Goal: Task Accomplishment & Management: Manage account settings

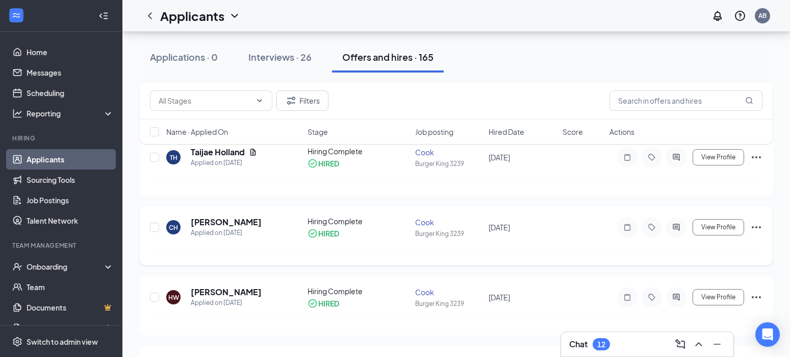
scroll to position [306, 0]
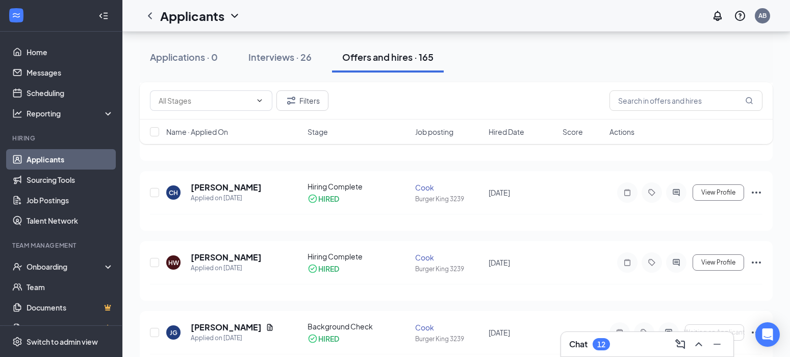
click at [296, 62] on div "Interviews · 26" at bounding box center [279, 57] width 63 height 13
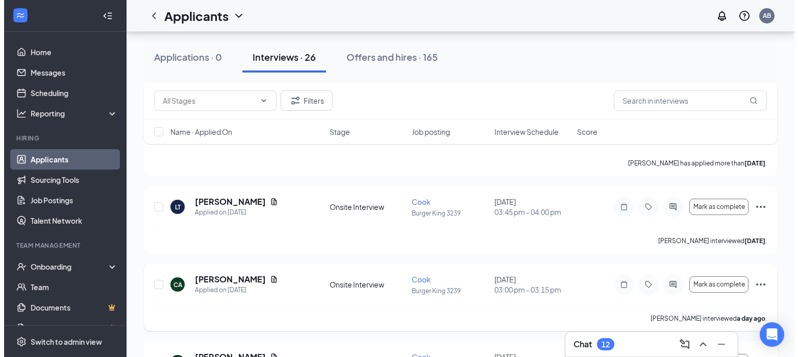
scroll to position [204, 0]
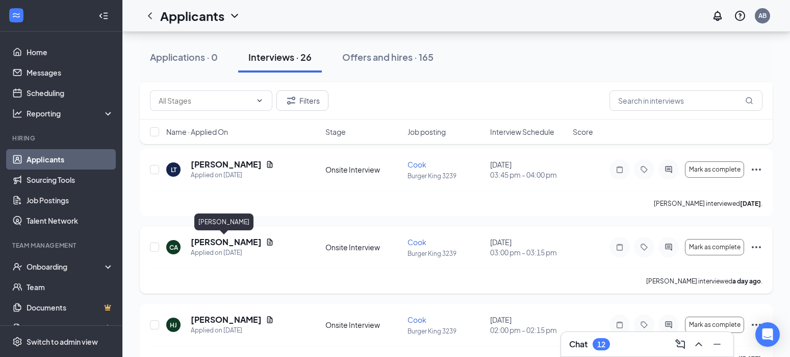
click at [233, 241] on h5 "[PERSON_NAME]" at bounding box center [226, 241] width 71 height 11
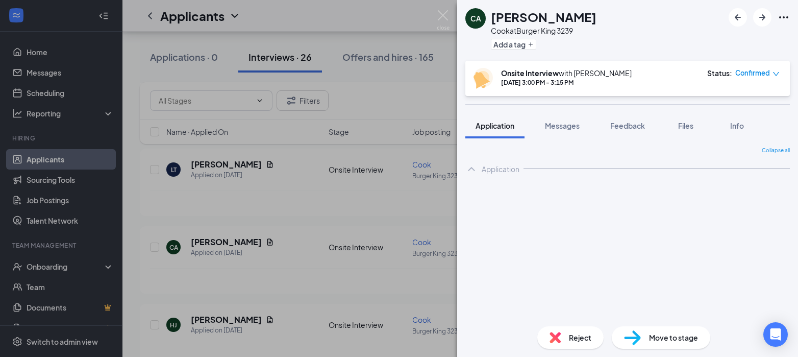
click at [664, 337] on span "Move to stage" at bounding box center [673, 337] width 49 height 11
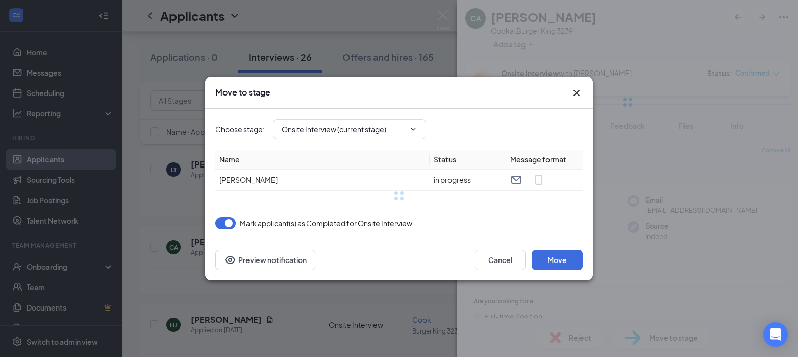
type input "Background Check (next stage)"
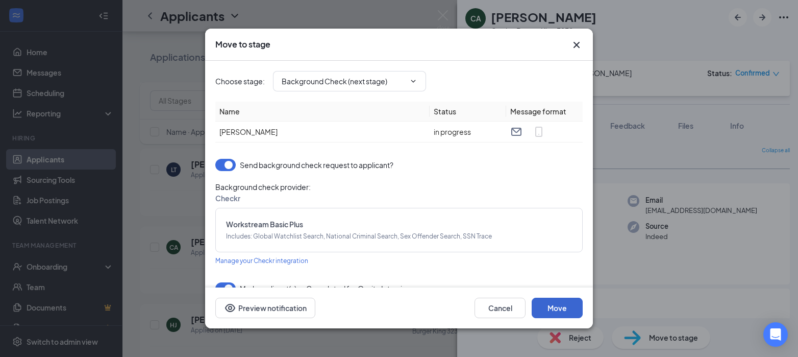
scroll to position [17, 0]
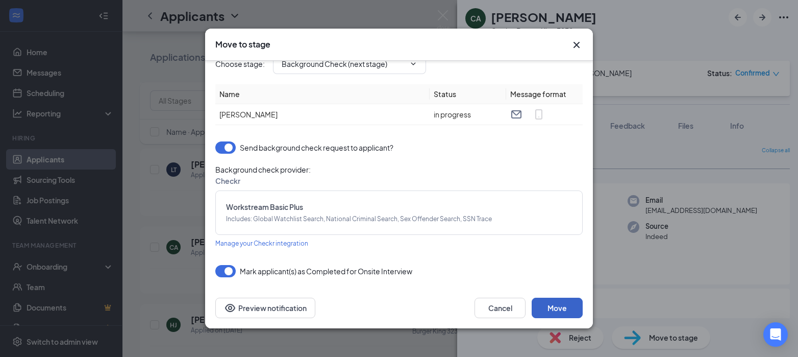
click at [575, 311] on button "Move" at bounding box center [557, 307] width 51 height 20
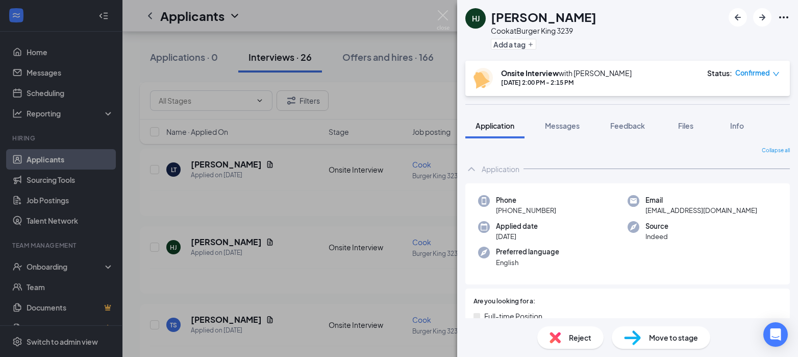
click at [654, 341] on span "Move to stage" at bounding box center [673, 337] width 49 height 11
type input "Background Check (next stage)"
